Goal: Task Accomplishment & Management: Use online tool/utility

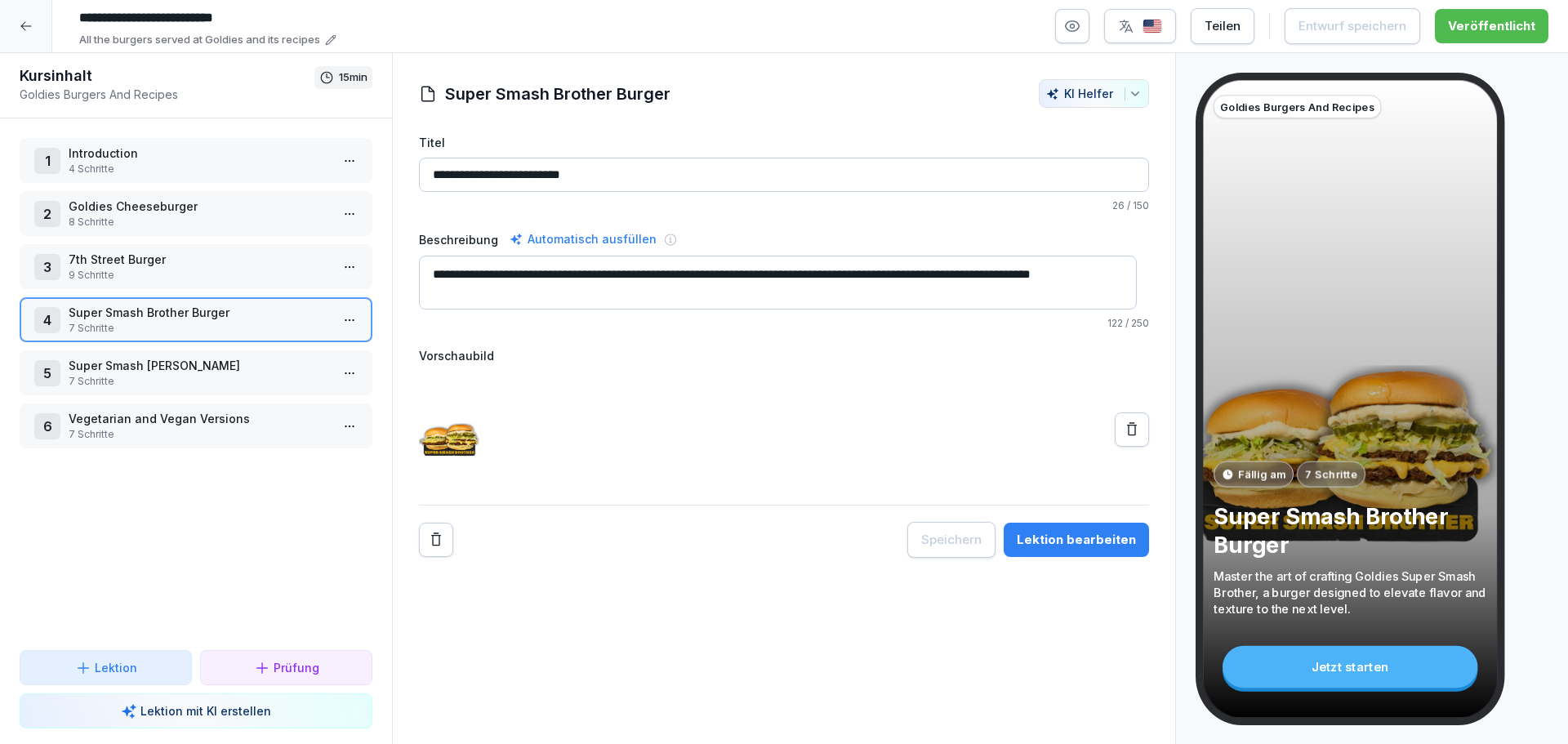
click at [0, 97] on div "Kursinhalt Goldies Burgers And Recipes 15 min" at bounding box center [196, 86] width 392 height 66
click at [55, 55] on div "Kursinhalt Goldies Burgers And Recipes 15 min" at bounding box center [196, 86] width 392 height 66
click at [34, 37] on div at bounding box center [26, 26] width 52 height 52
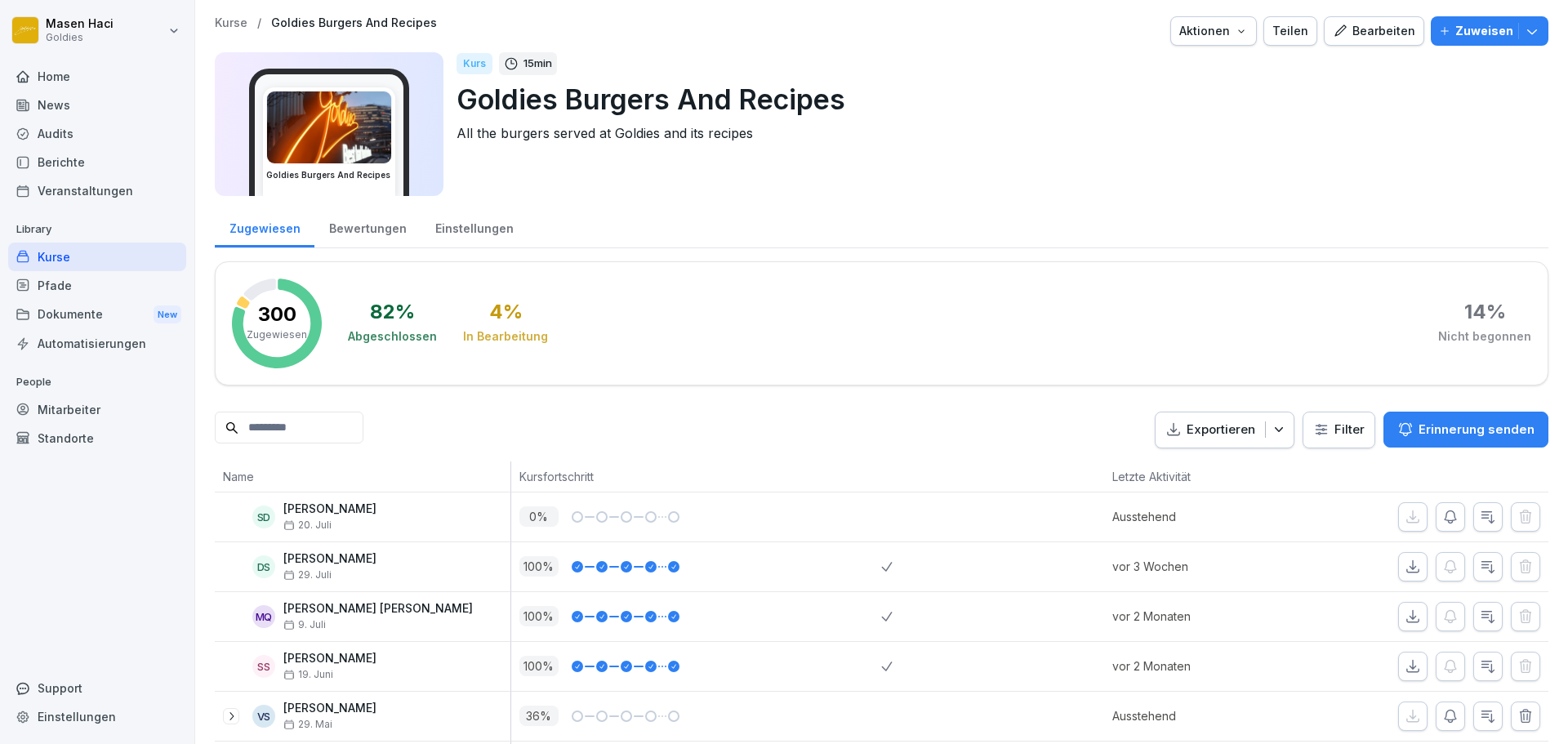
click at [61, 131] on div "Audits" at bounding box center [97, 134] width 178 height 29
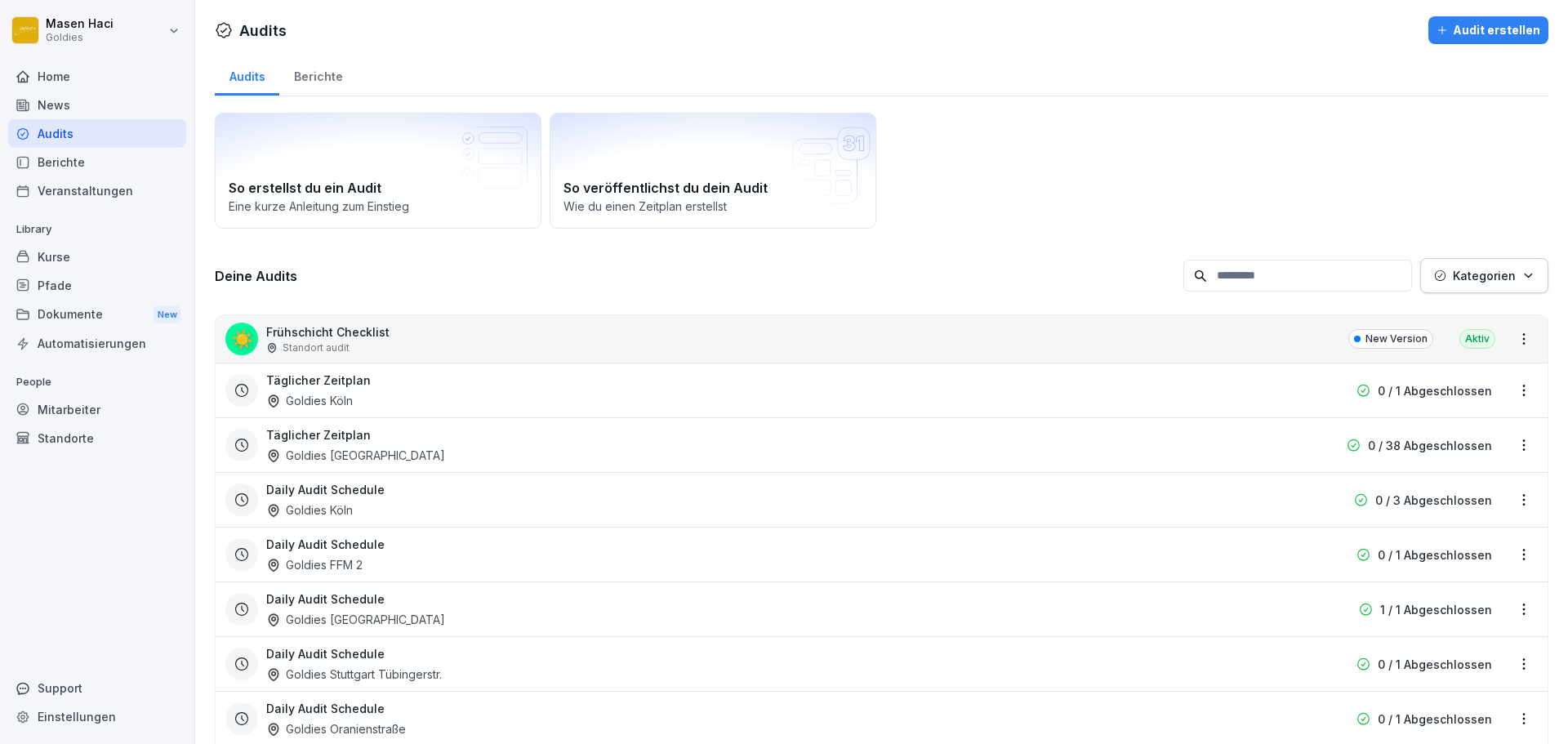
click at [47, 162] on div "Berichte" at bounding box center [97, 162] width 178 height 29
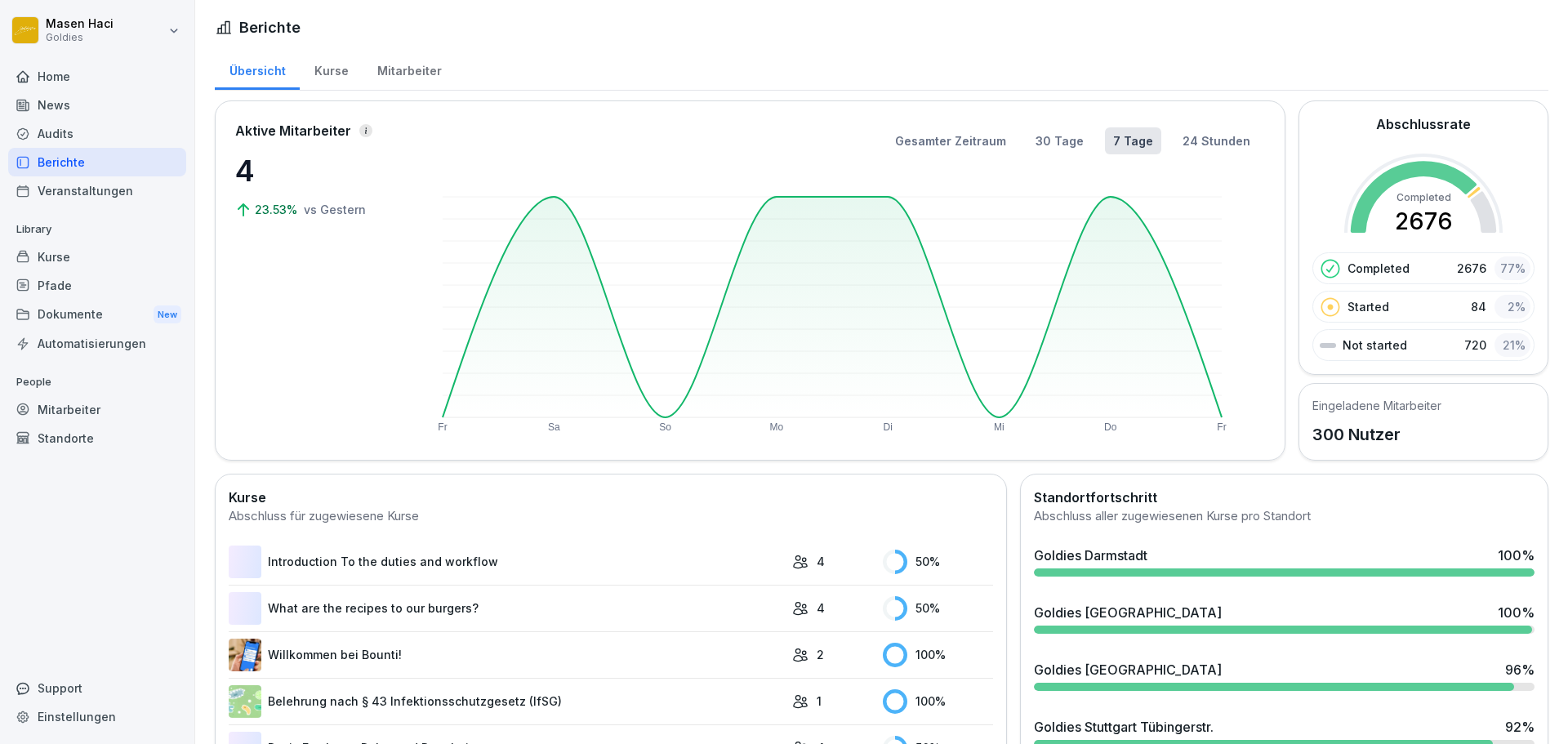
click at [70, 134] on div "Audits" at bounding box center [97, 134] width 178 height 29
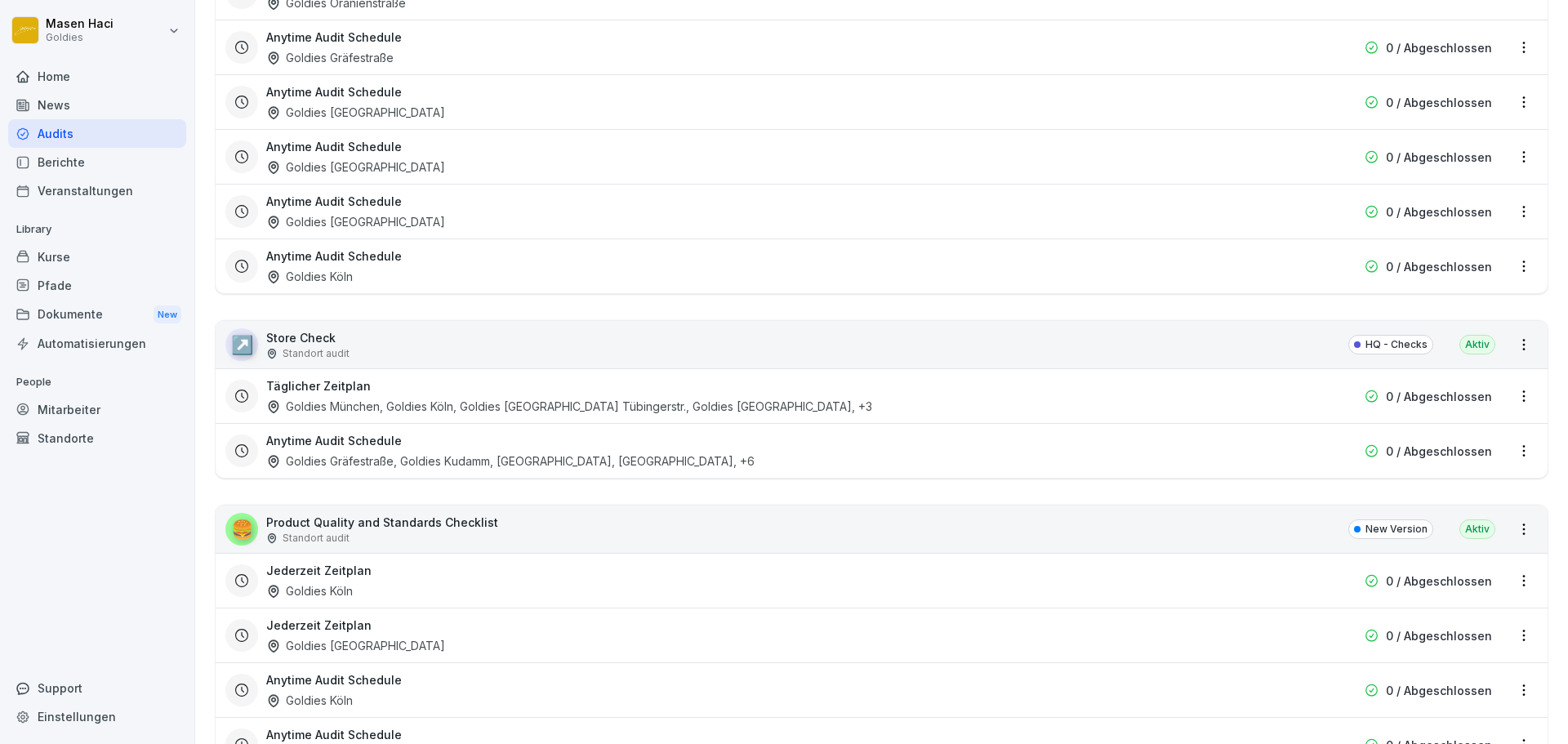
scroll to position [2378, 0]
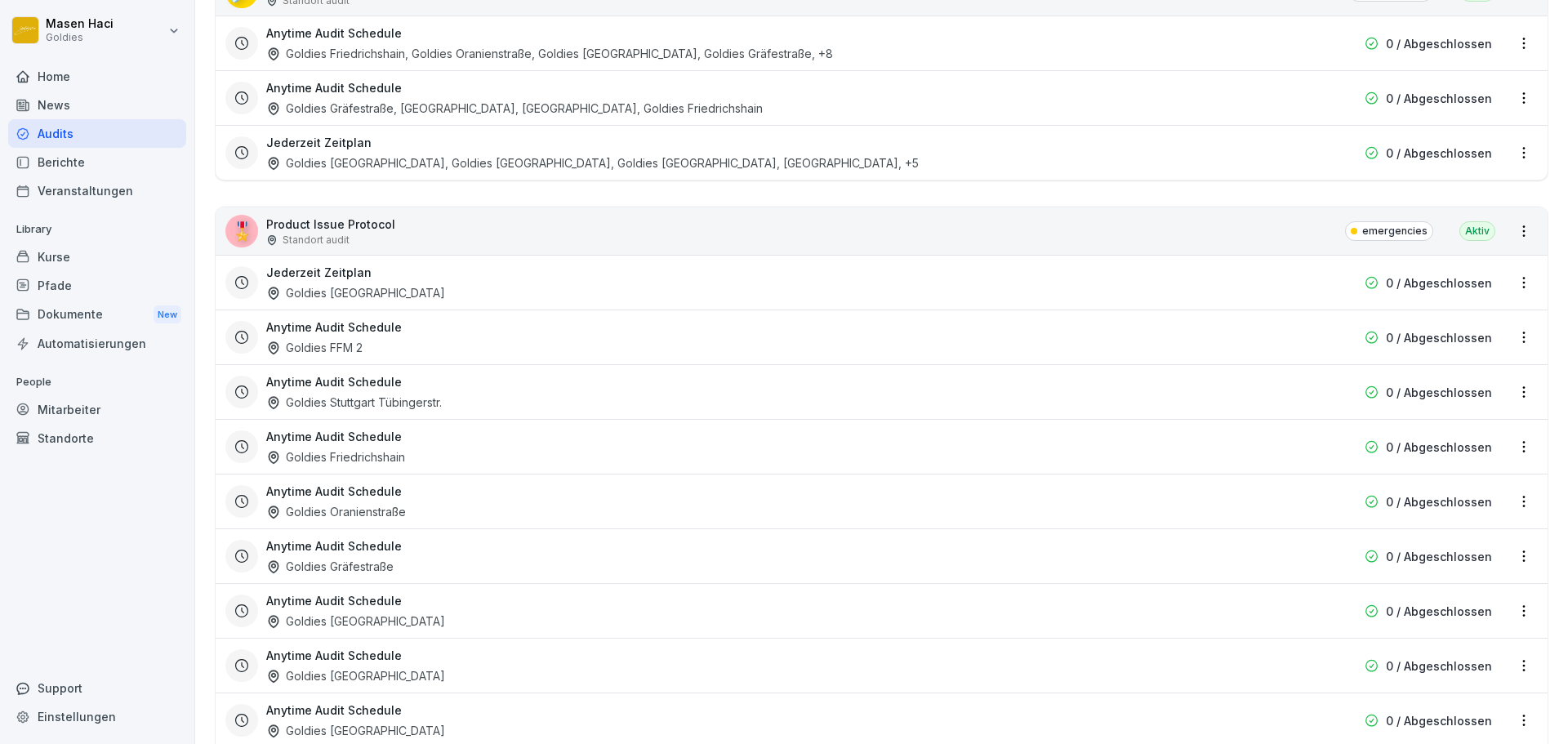
click at [463, 230] on div "🎖️ Product Issue Protocol Standort audit emergencies Aktiv" at bounding box center [881, 231] width 1332 height 48
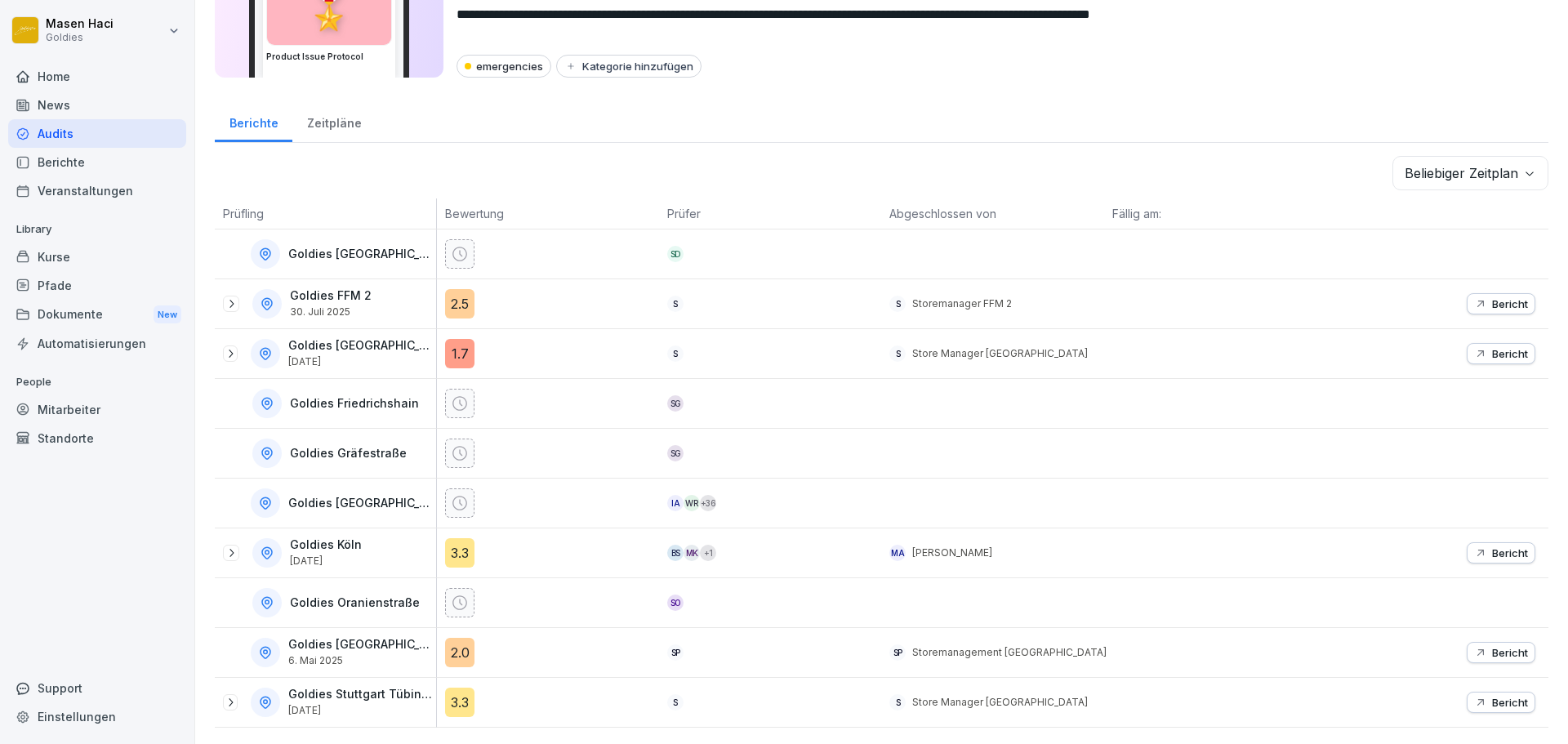
scroll to position [131, 0]
click at [1474, 696] on icon "button" at bounding box center [1481, 702] width 13 height 13
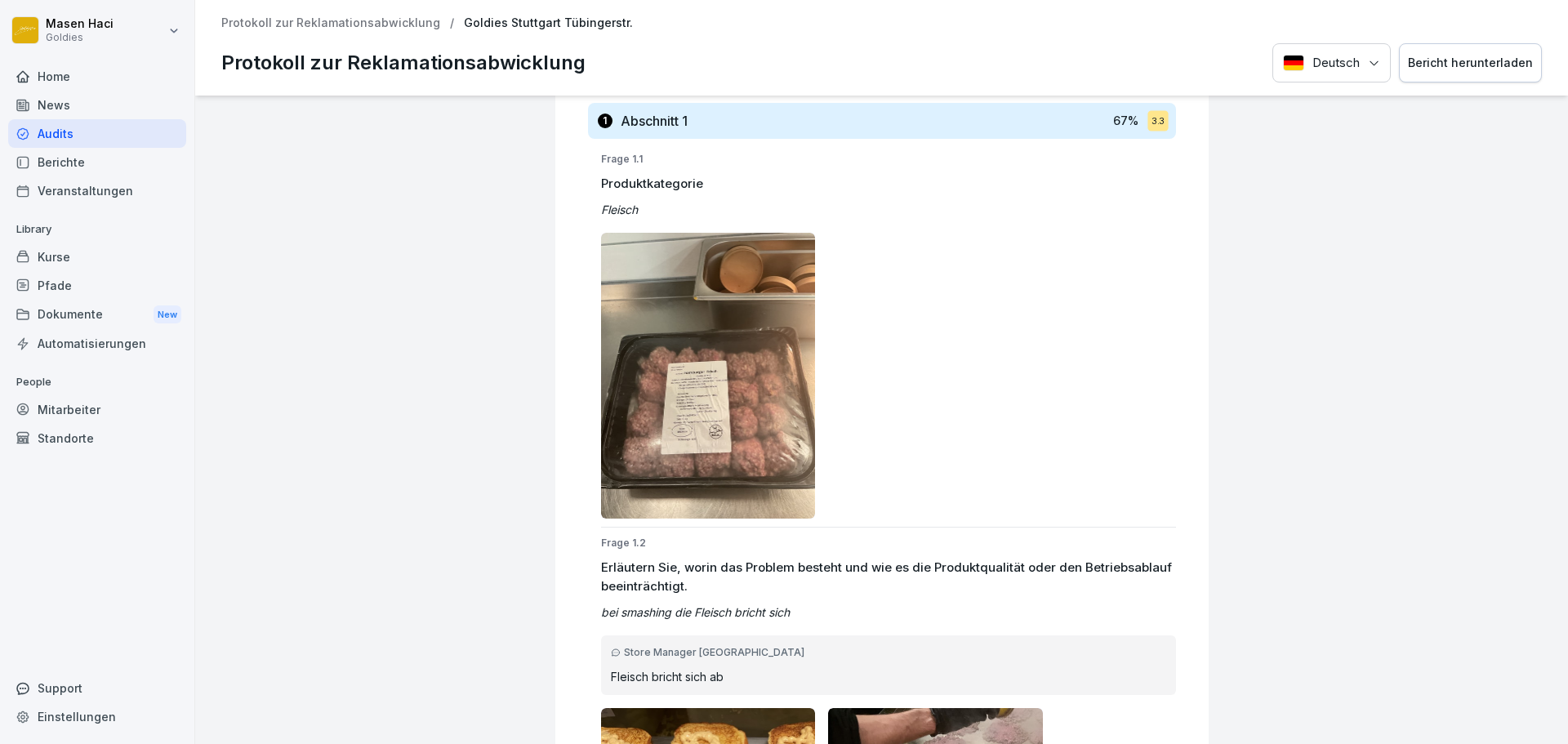
scroll to position [273, 0]
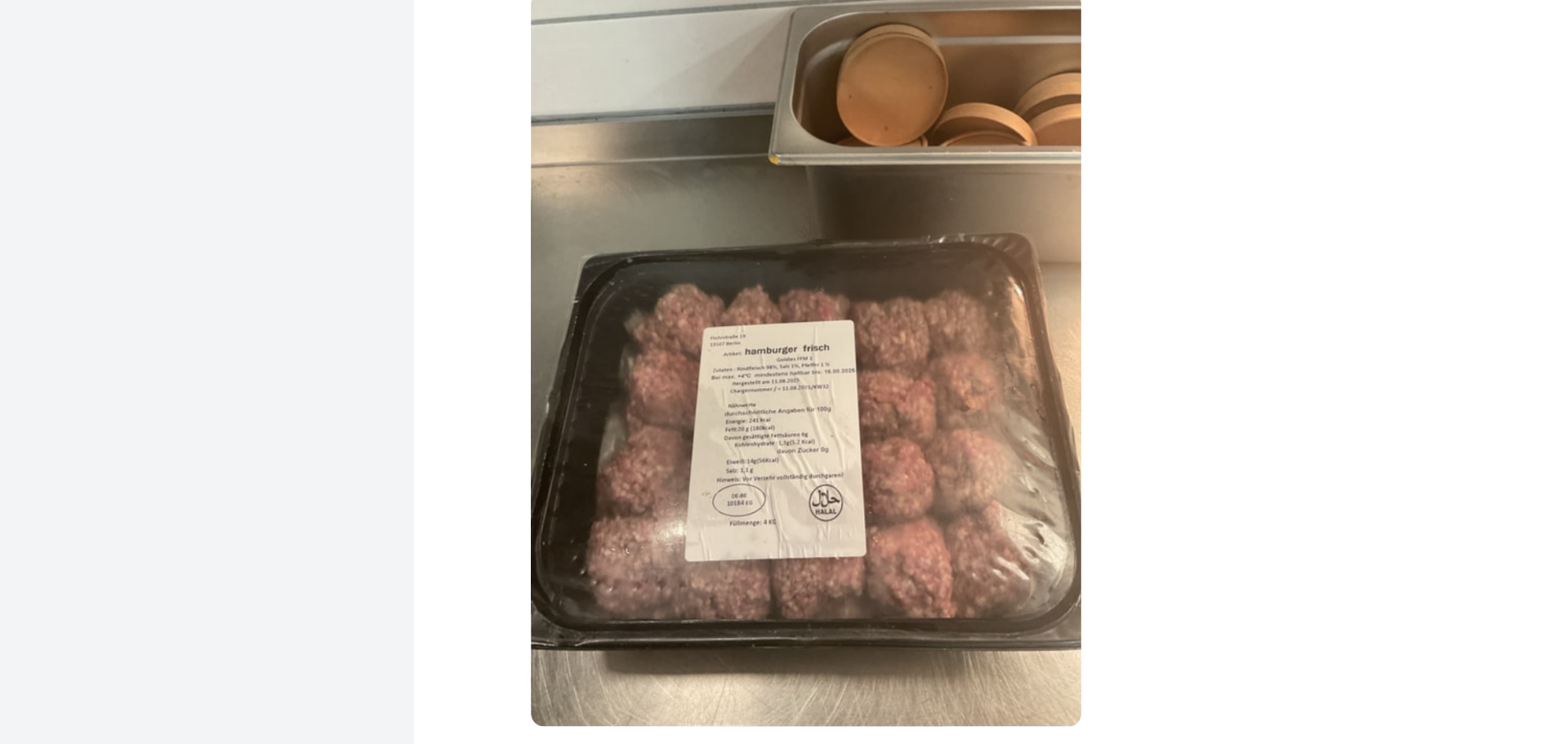
click at [652, 379] on img at bounding box center [708, 372] width 215 height 286
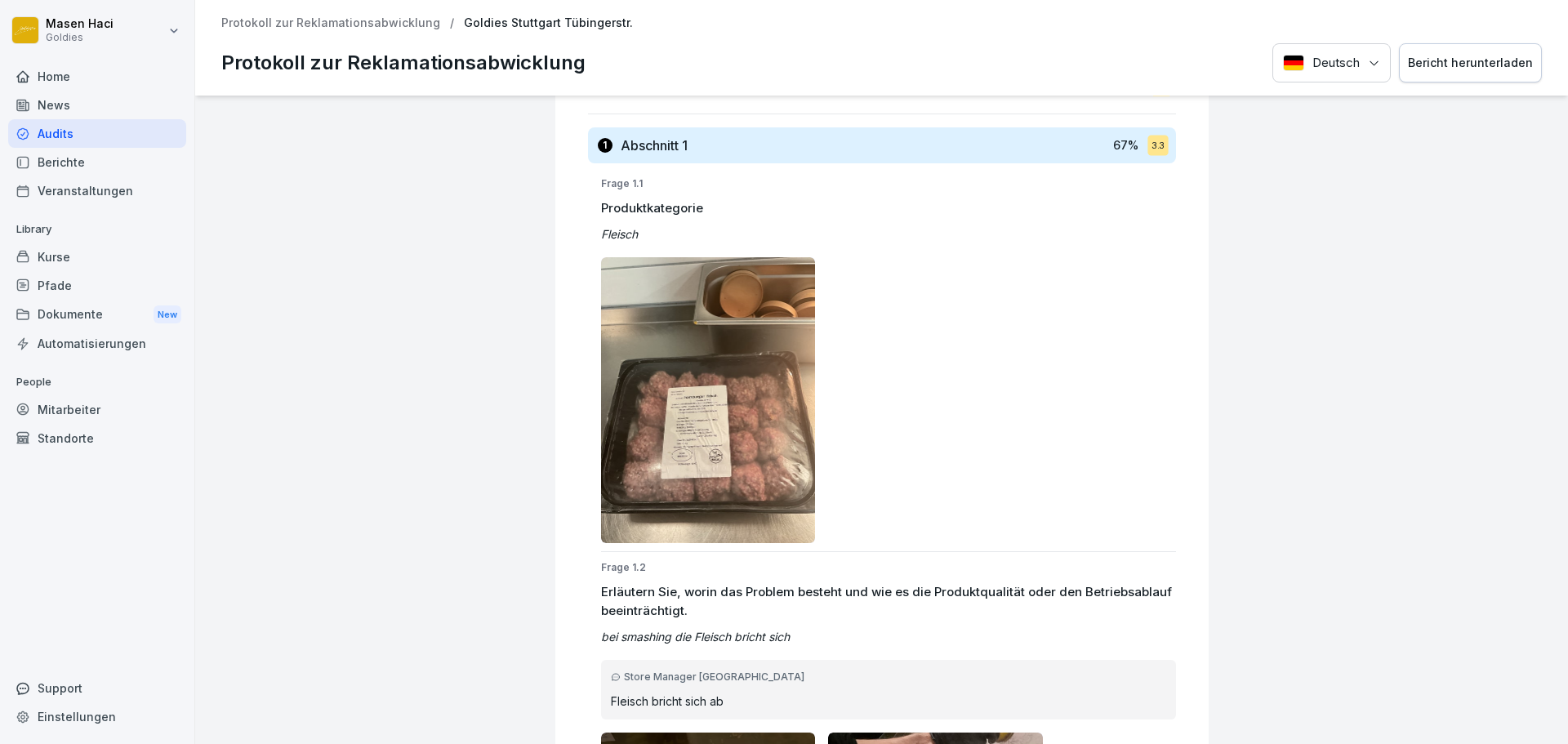
scroll to position [0, 0]
